Goal: Complete application form

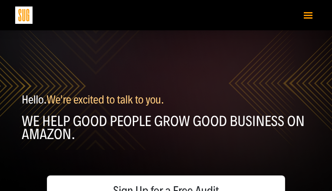
type input "aNKRqdZmiQuYRzmJ"
type input "AYUfWuqg"
type input "[EMAIL_ADDRESS][DOMAIN_NAME]"
type input "2864071214"
type input "SKYFgFkm"
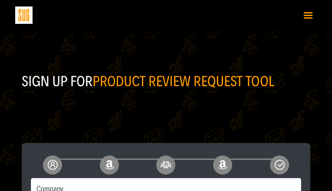
type input "HGSbpTVHp"
type input "vljesLJEc"
type input "9090477441"
type input "hSzfjZIiwO"
type input "saloyocare602@gmail.com"
